Goal: Find specific page/section: Find specific page/section

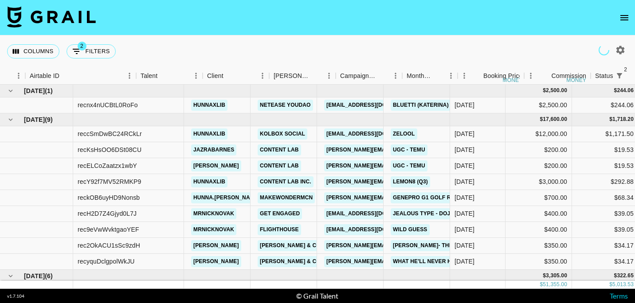
scroll to position [0, 48]
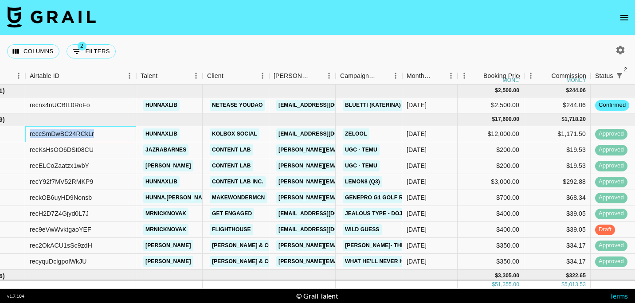
drag, startPoint x: 101, startPoint y: 131, endPoint x: 21, endPoint y: 133, distance: 79.3
click at [21, 133] on div "reccSmDwBC24RCkLr hunnaxlib KolBox Social [EMAIL_ADDRESS][DOMAIN_NAME] Zelool […" at bounding box center [521, 134] width 1139 height 16
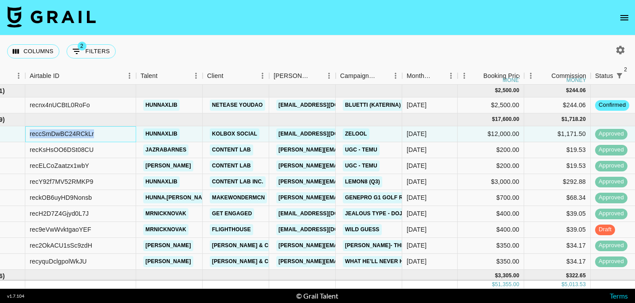
copy div "reccSmDwBC24RCkLr"
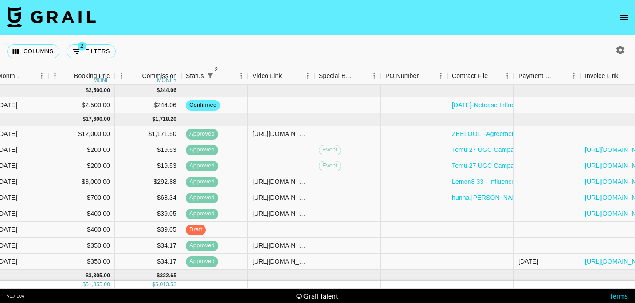
scroll to position [0, 511]
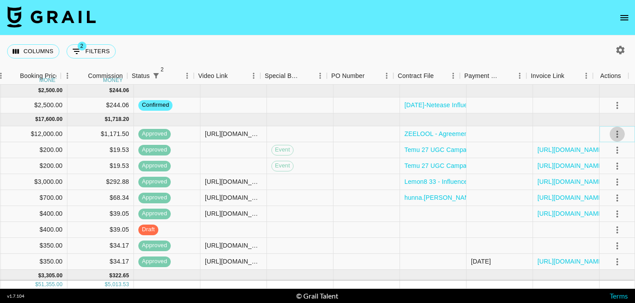
click at [612, 133] on icon "select merge strategy" at bounding box center [617, 134] width 11 height 11
click at [359, 44] on div "Columns 2 Filters + Booking" at bounding box center [317, 51] width 635 height 32
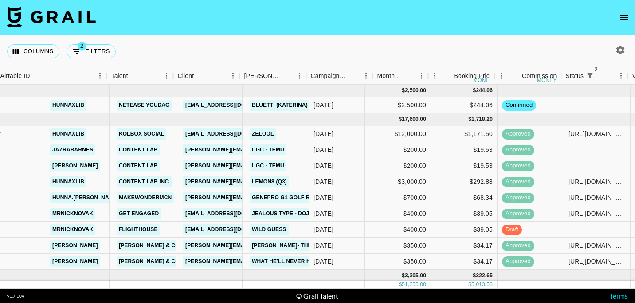
scroll to position [0, 0]
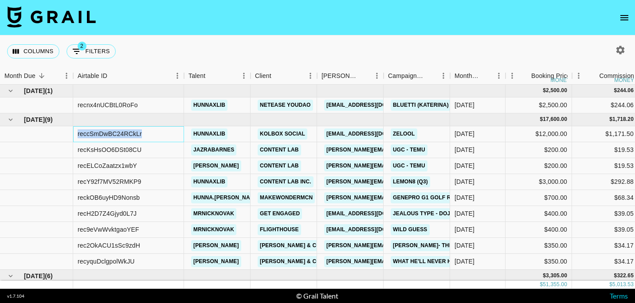
drag, startPoint x: 141, startPoint y: 134, endPoint x: 69, endPoint y: 136, distance: 72.3
click at [69, 136] on div "reccSmDwBC24RCkLr hunnaxlib KolBox Social [EMAIL_ADDRESS][DOMAIN_NAME] Zelool […" at bounding box center [569, 134] width 1139 height 16
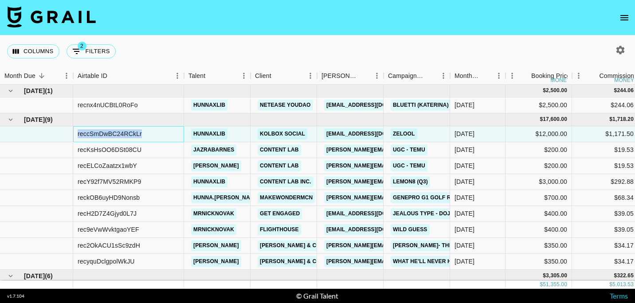
copy div "reccSmDwBC24RCkLr"
click at [275, 37] on div "Columns 2 Filters + Booking" at bounding box center [317, 51] width 635 height 32
drag, startPoint x: 256, startPoint y: 133, endPoint x: 310, endPoint y: 136, distance: 54.1
click at [310, 136] on div "KolBox Social" at bounding box center [283, 134] width 66 height 16
copy link "KolBox Social"
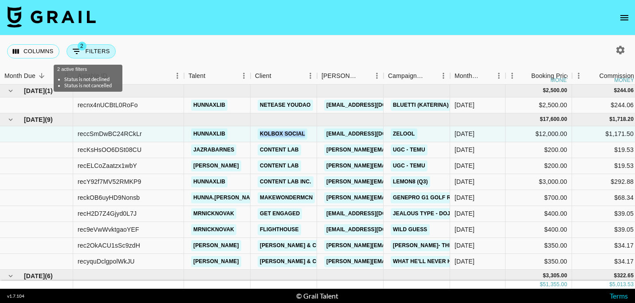
click at [81, 48] on span "2" at bounding box center [82, 46] width 9 height 9
select select "status"
select select "not"
select select "declined"
select select "status"
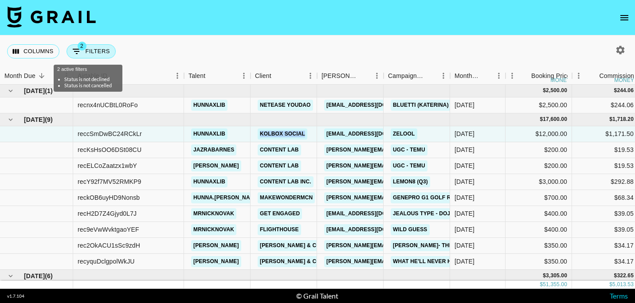
select select "not"
select select "cancelled"
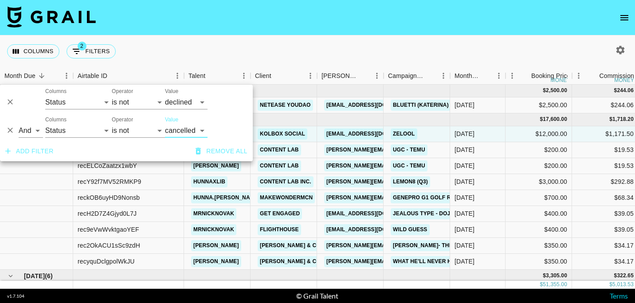
click at [43, 42] on div "Columns 2 Filters + Booking" at bounding box center [63, 51] width 112 height 32
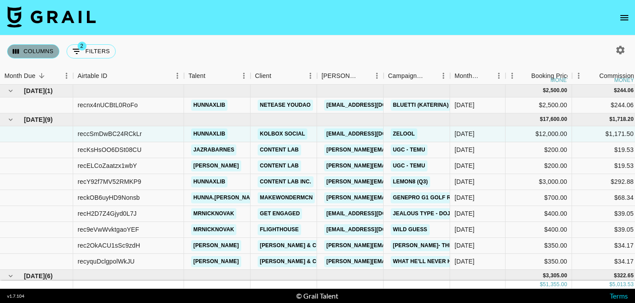
click at [39, 50] on button "Columns" at bounding box center [33, 51] width 52 height 14
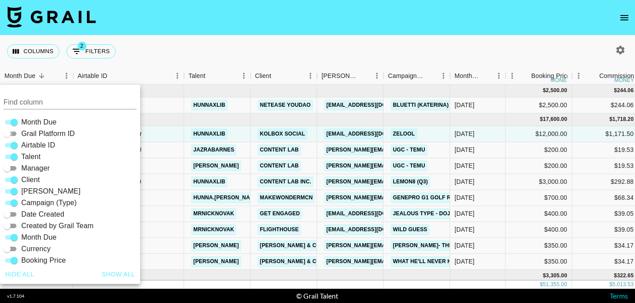
click at [12, 133] on input "Grail Platform ID" at bounding box center [7, 134] width 32 height 11
checkbox input "true"
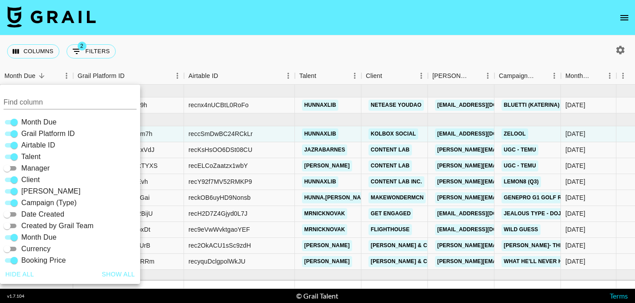
click at [192, 59] on div "Columns 2 Filters + Booking" at bounding box center [317, 51] width 635 height 32
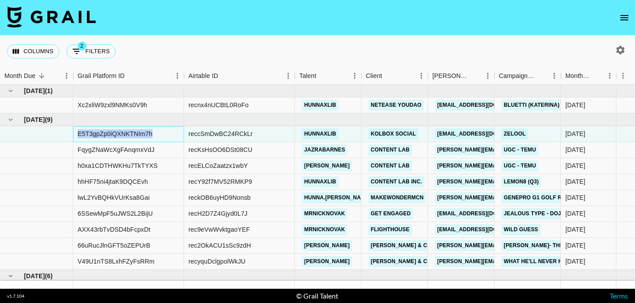
drag, startPoint x: 152, startPoint y: 135, endPoint x: 77, endPoint y: 135, distance: 74.9
click at [77, 135] on div "E5T3gpZp0iQXNKTNIm7h" at bounding box center [128, 134] width 111 height 16
copy div "E5T3gpZp0iQXNKTNIm7h"
click at [434, 42] on div "Columns 2 Filters + Booking" at bounding box center [317, 51] width 635 height 32
drag, startPoint x: 277, startPoint y: 252, endPoint x: 187, endPoint y: 244, distance: 89.4
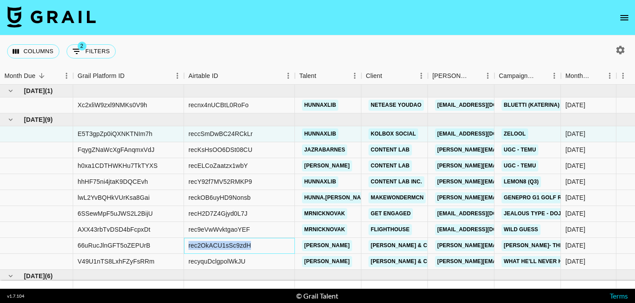
click at [187, 244] on div "rec2OkACU1sSc9zdH" at bounding box center [239, 246] width 111 height 16
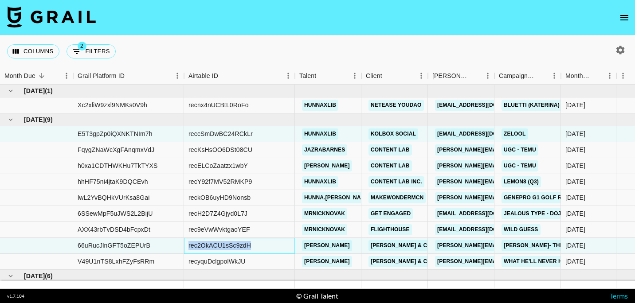
copy div "rec2OkACU1sSc9zdH"
click at [259, 130] on div "reccSmDwBC24RCkLr" at bounding box center [239, 134] width 111 height 16
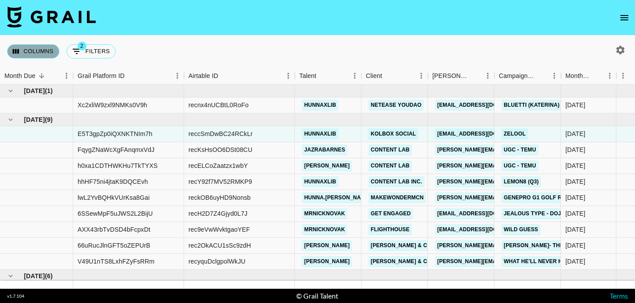
click at [42, 45] on button "Columns" at bounding box center [33, 51] width 52 height 14
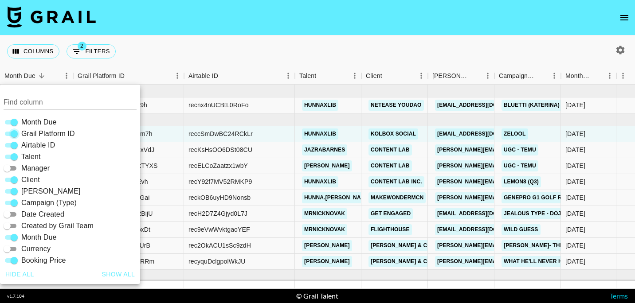
click at [12, 133] on input "Grail Platform ID" at bounding box center [14, 134] width 32 height 11
checkbox input "false"
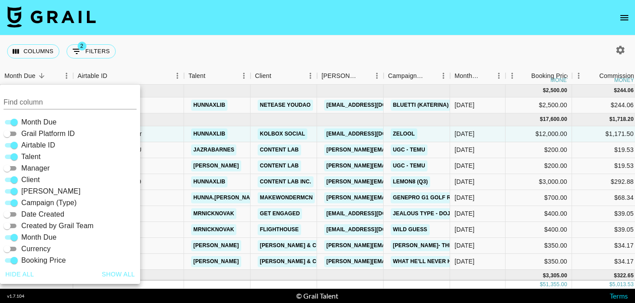
click at [222, 55] on div "Columns 2 Filters + Booking" at bounding box center [317, 51] width 635 height 32
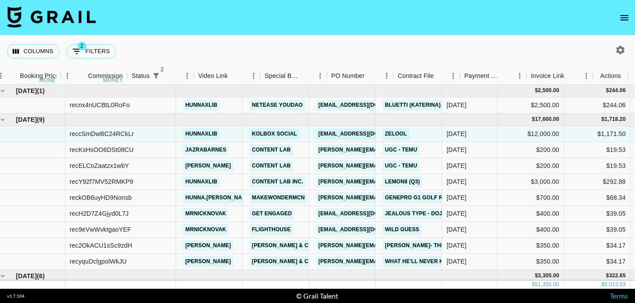
scroll to position [0, 511]
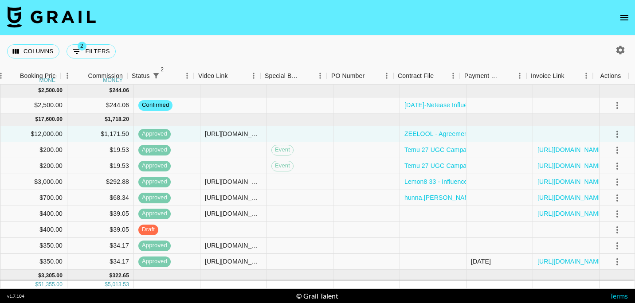
click at [512, 47] on div "Columns 2 Filters + Booking" at bounding box center [317, 51] width 635 height 32
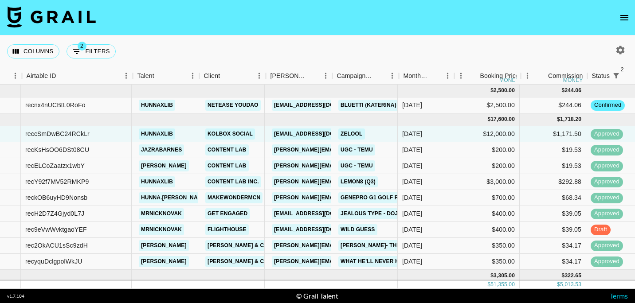
scroll to position [0, 0]
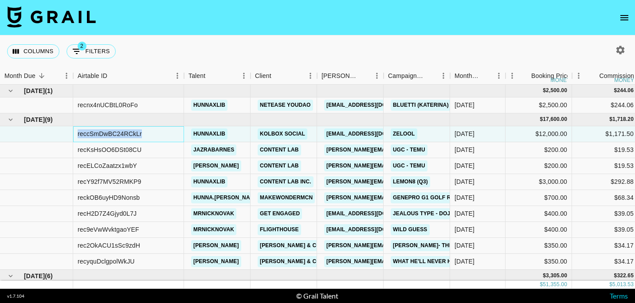
drag, startPoint x: 142, startPoint y: 133, endPoint x: 69, endPoint y: 132, distance: 72.7
click at [69, 132] on div "reccSmDwBC24RCkLr hunnaxlib KolBox Social [EMAIL_ADDRESS][DOMAIN_NAME] Zelool […" at bounding box center [569, 134] width 1139 height 16
copy div "reccSmDwBC24RCkLr"
